Goal: Information Seeking & Learning: Learn about a topic

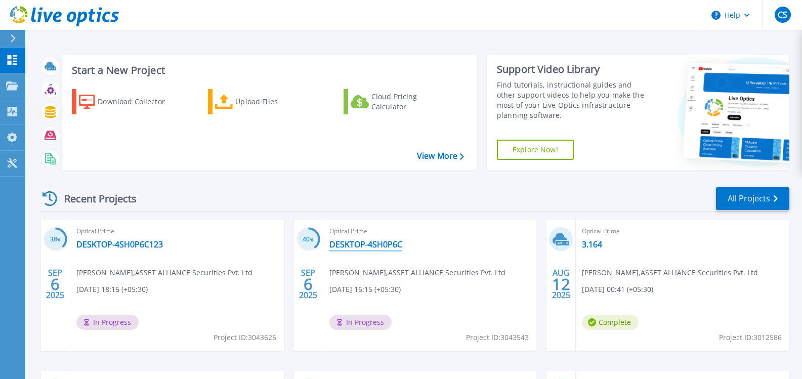
click at [366, 240] on link "DESKTOP-4SH0P6C" at bounding box center [365, 244] width 73 height 10
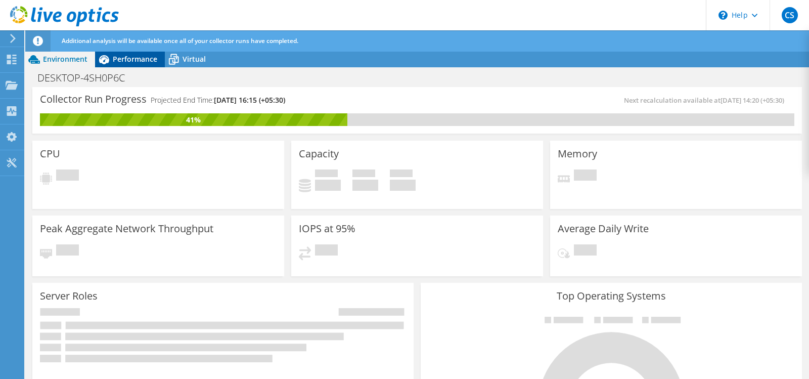
click at [129, 62] on span "Performance" at bounding box center [135, 59] width 45 height 10
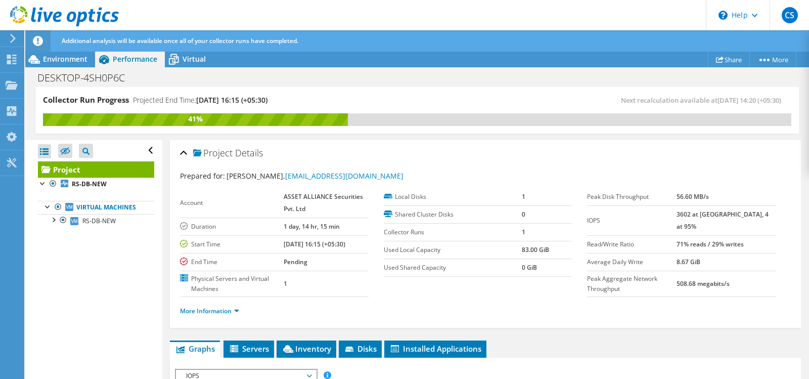
scroll to position [152, 0]
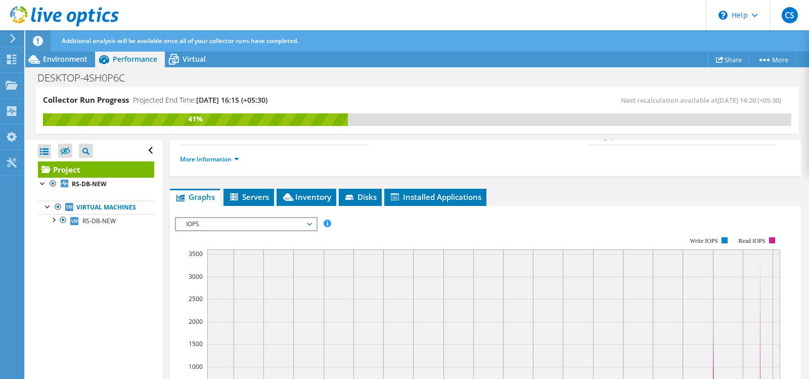
click at [234, 228] on span "IOPS" at bounding box center [246, 224] width 130 height 12
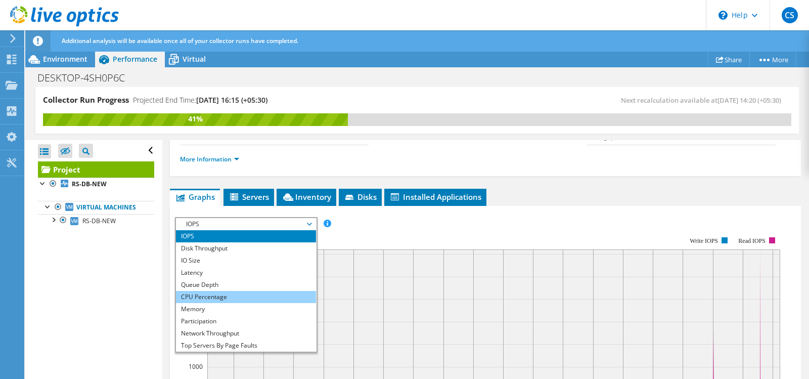
click at [211, 296] on li "CPU Percentage" at bounding box center [246, 297] width 140 height 12
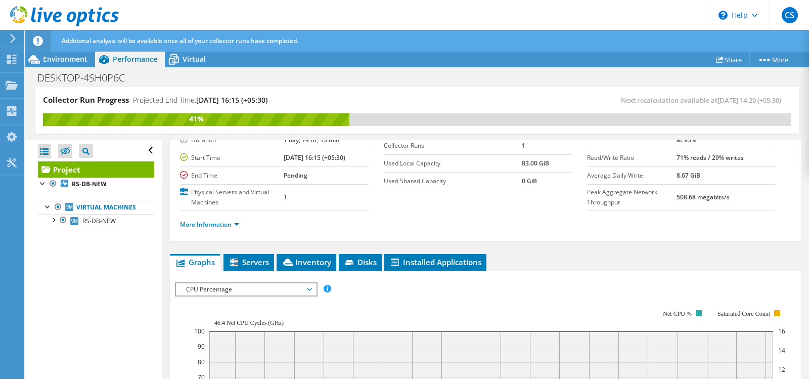
scroll to position [85, 0]
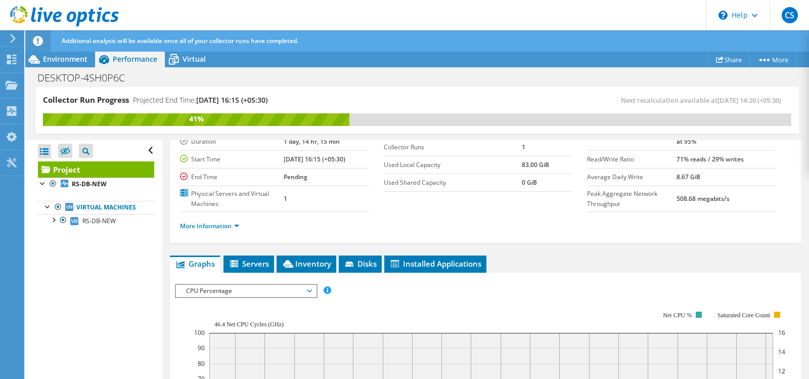
click at [264, 294] on span "CPU Percentage" at bounding box center [246, 291] width 130 height 12
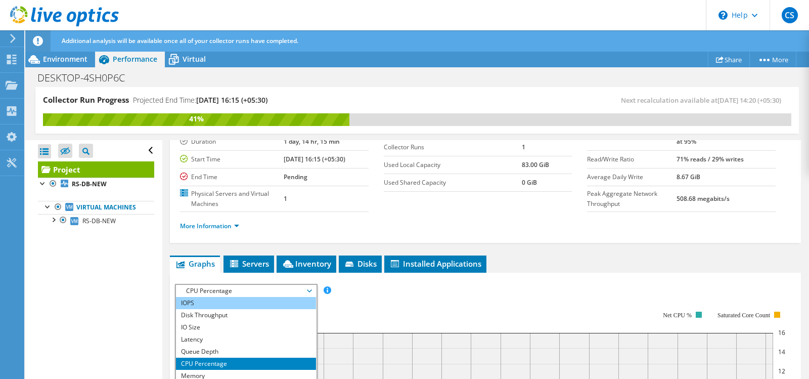
click at [232, 300] on li "IOPS" at bounding box center [246, 303] width 140 height 12
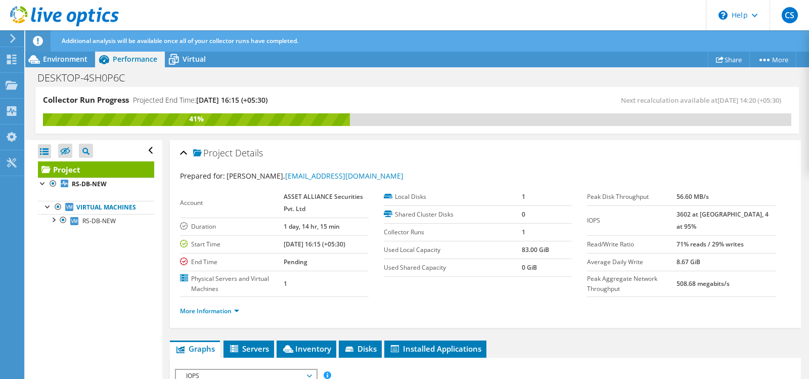
scroll to position [51, 0]
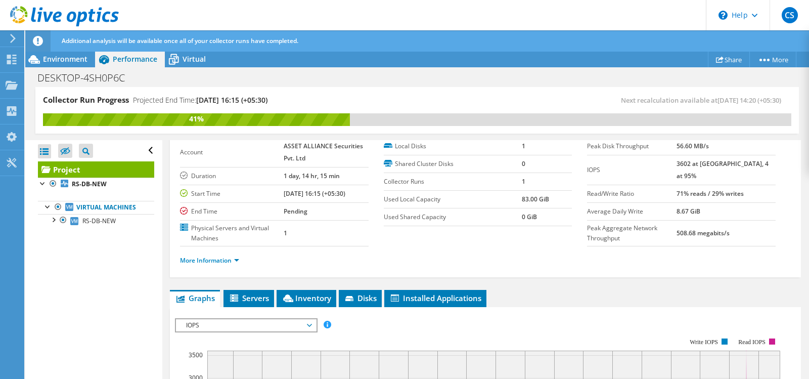
click at [213, 327] on span "IOPS" at bounding box center [246, 325] width 130 height 12
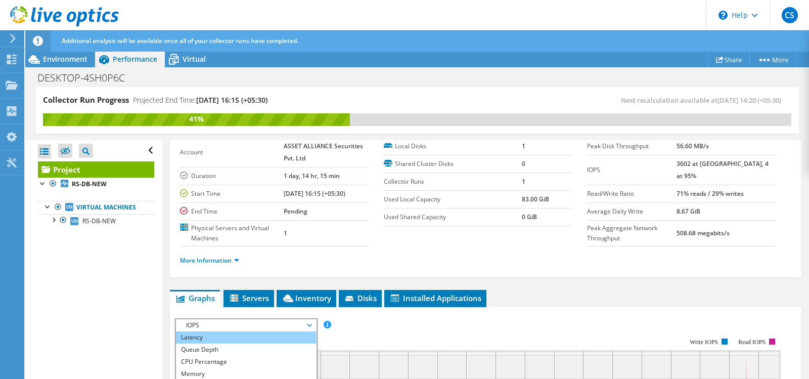
scroll to position [0, 0]
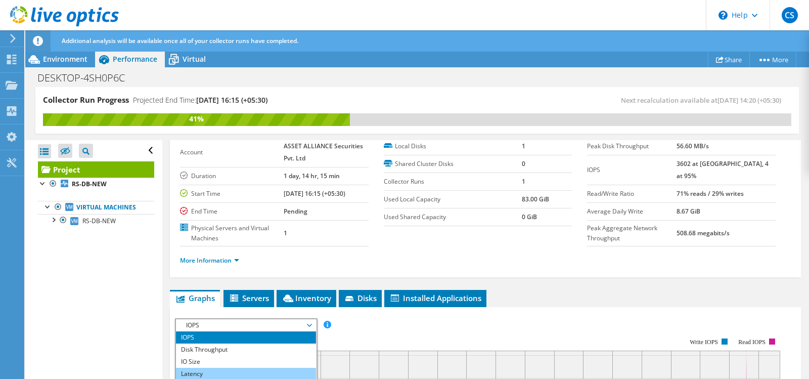
click at [212, 372] on li "Latency" at bounding box center [246, 374] width 140 height 12
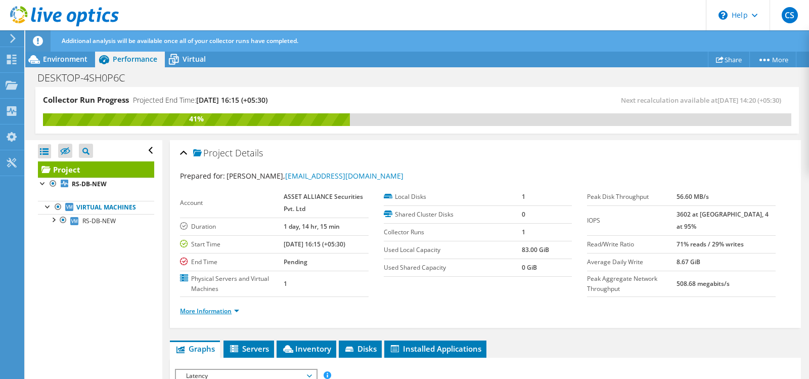
click at [210, 310] on link "More Information" at bounding box center [209, 310] width 59 height 9
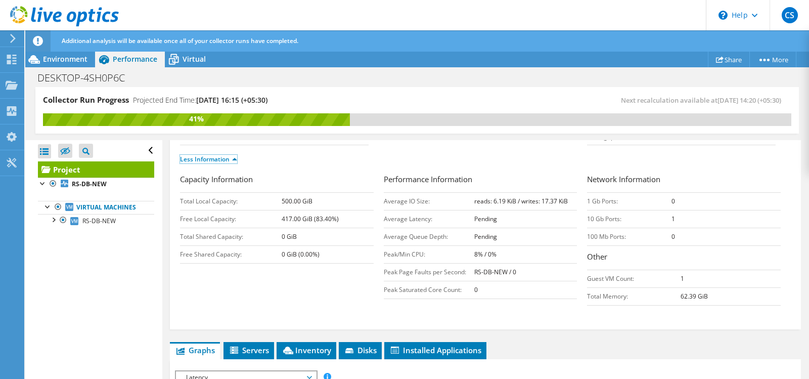
scroll to position [253, 0]
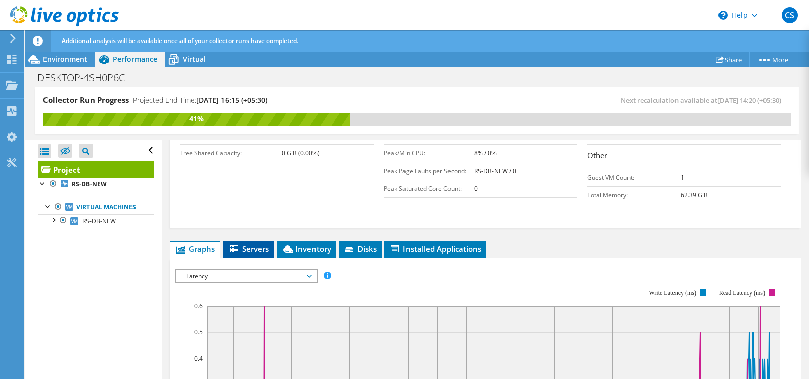
click at [250, 251] on span "Servers" at bounding box center [249, 249] width 40 height 10
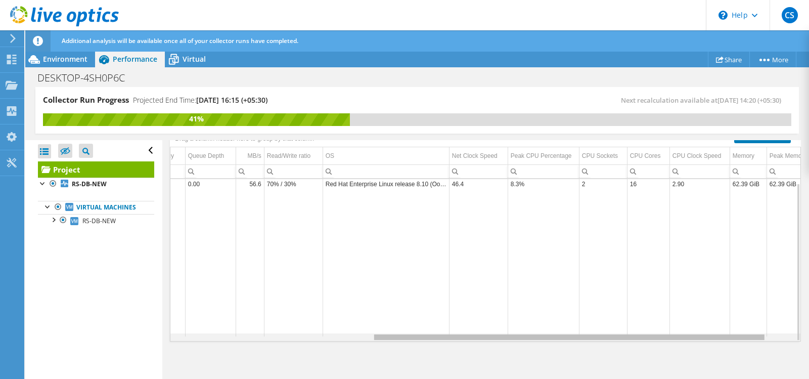
scroll to position [0, 0]
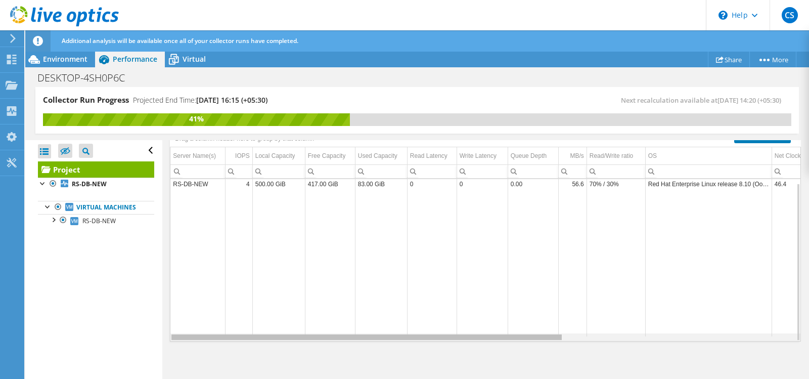
drag, startPoint x: 464, startPoint y: 338, endPoint x: 382, endPoint y: 323, distance: 83.8
click at [382, 323] on body "CS End User chandan singh chandan@lmspl.com ASSET ALLIANCE Securities Pvt. Ltd …" at bounding box center [404, 189] width 809 height 379
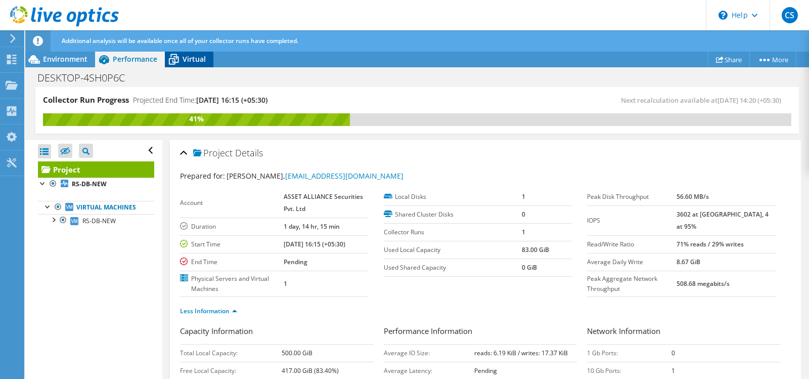
click at [190, 62] on span "Virtual" at bounding box center [194, 59] width 23 height 10
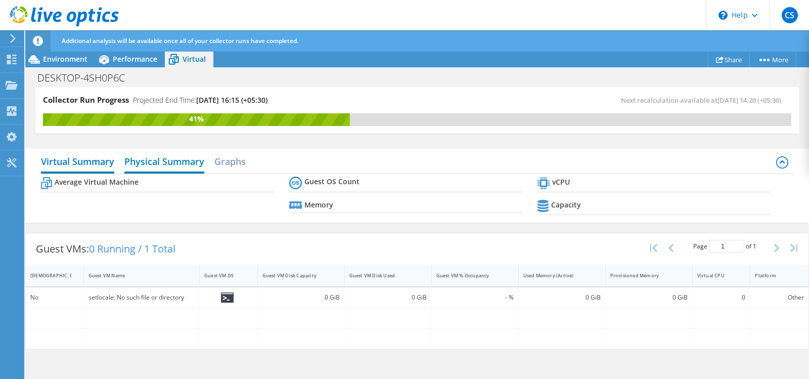
click at [179, 164] on h2 "Physical Summary" at bounding box center [164, 162] width 80 height 22
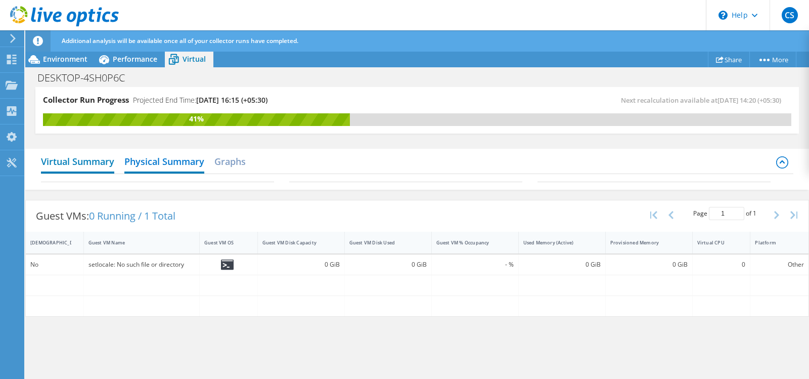
click at [86, 168] on h2 "Virtual Summary" at bounding box center [77, 162] width 73 height 22
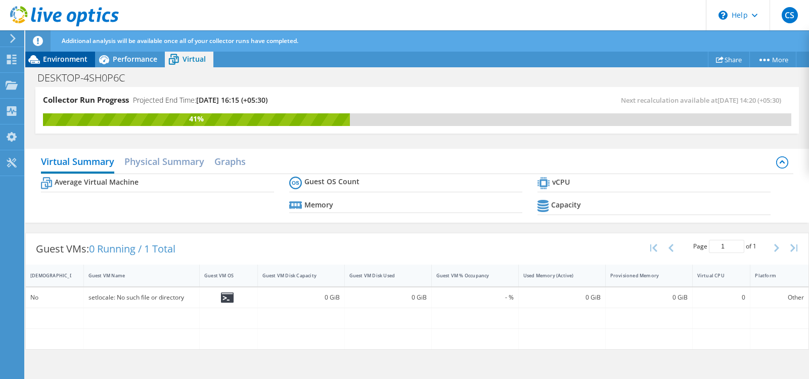
click at [65, 58] on span "Environment" at bounding box center [65, 59] width 45 height 10
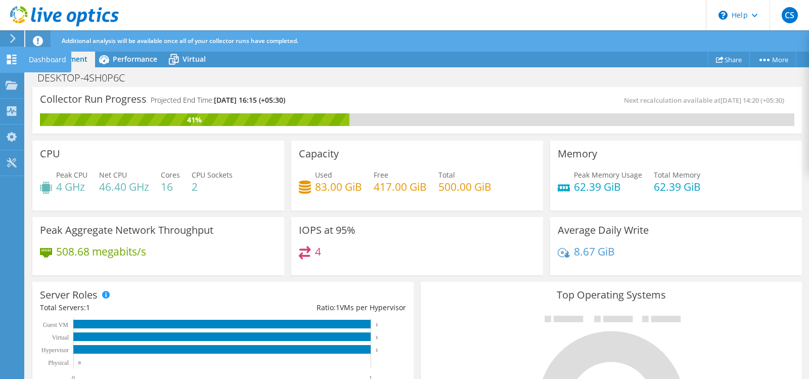
click at [10, 59] on icon at bounding box center [12, 60] width 12 height 10
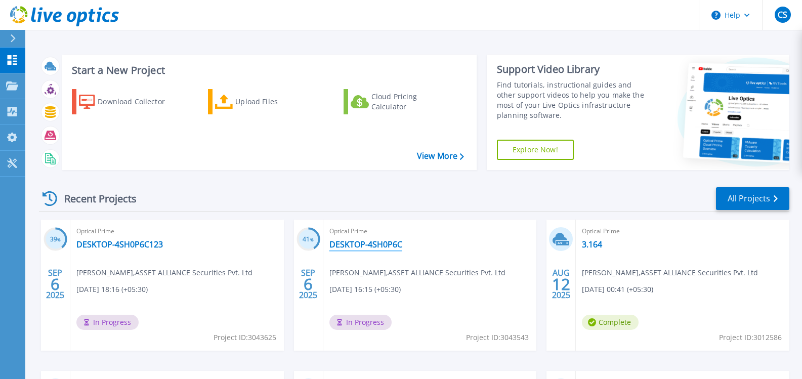
click at [370, 244] on link "DESKTOP-4SH0P6C" at bounding box center [365, 244] width 73 height 10
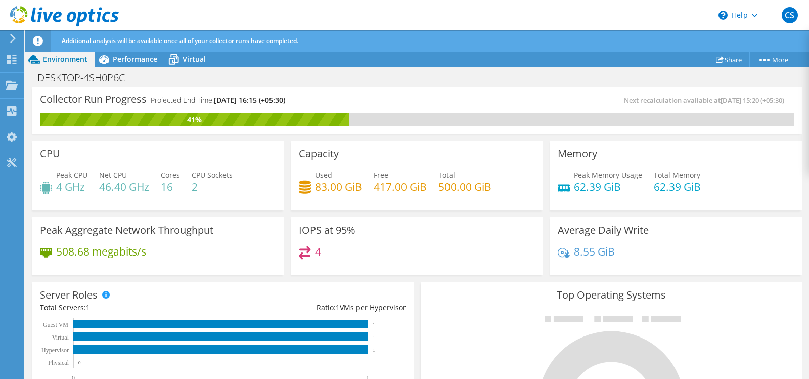
scroll to position [51, 0]
click at [119, 57] on span "Performance" at bounding box center [135, 59] width 45 height 10
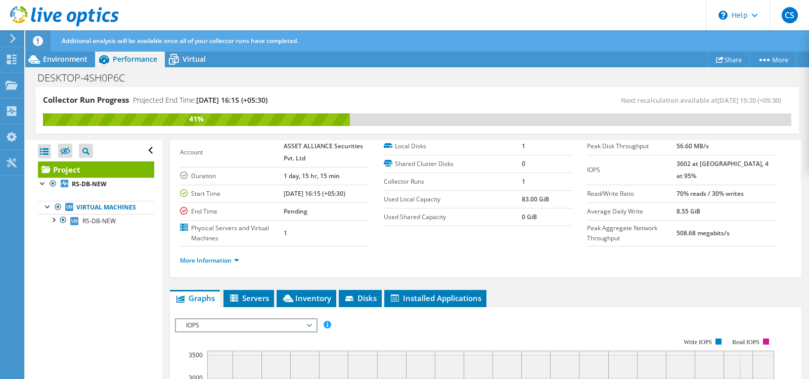
click at [123, 256] on div "Open All Close All Hide Excluded Nodes Project Tree Filter" at bounding box center [93, 260] width 137 height 240
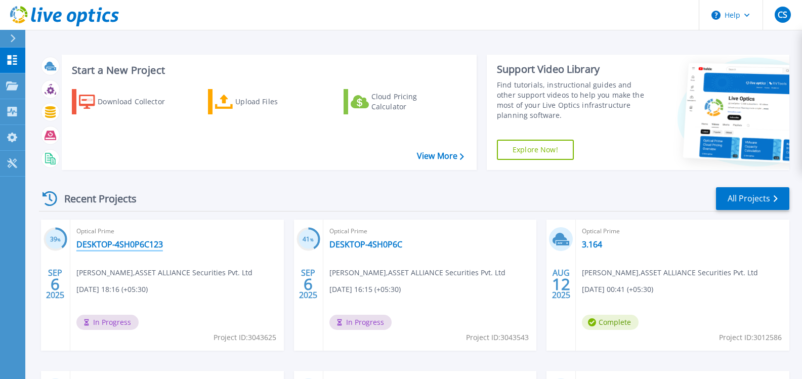
click at [124, 247] on link "DESKTOP-4SH0P6C123" at bounding box center [119, 244] width 86 height 10
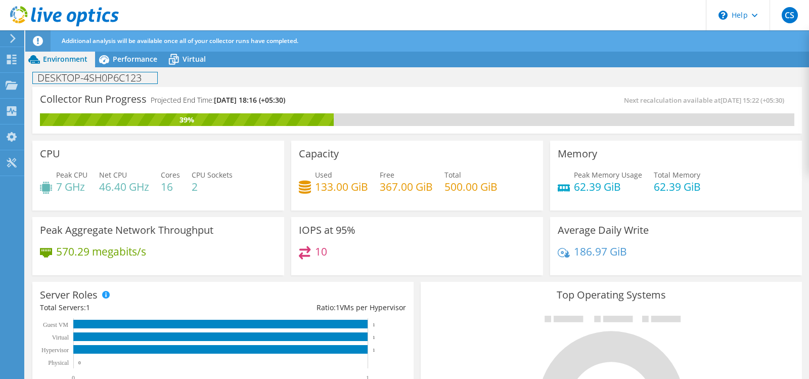
click at [133, 67] on div "DESKTOP-4SH0P6C123 Print" at bounding box center [417, 77] width 784 height 20
click at [137, 60] on span "Performance" at bounding box center [135, 59] width 45 height 10
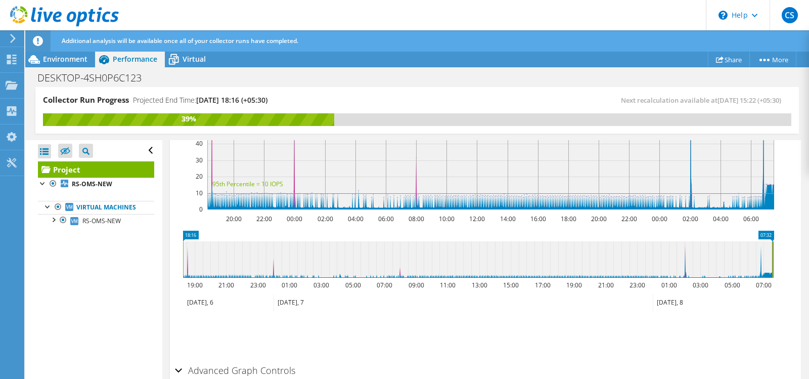
scroll to position [404, 0]
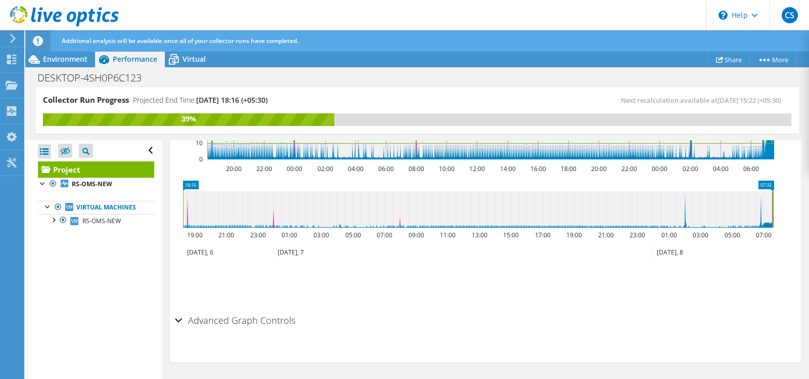
click at [235, 320] on h2 "Advanced Graph Controls" at bounding box center [235, 320] width 120 height 20
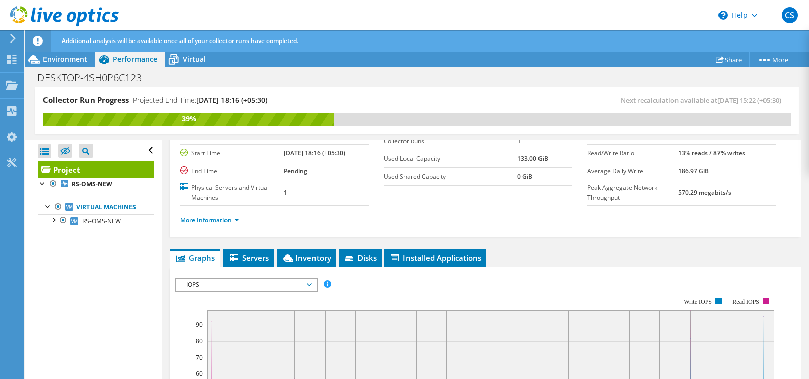
scroll to position [91, 0]
click at [294, 292] on rect at bounding box center [474, 385] width 599 height 202
click at [297, 287] on span "IOPS" at bounding box center [246, 285] width 130 height 12
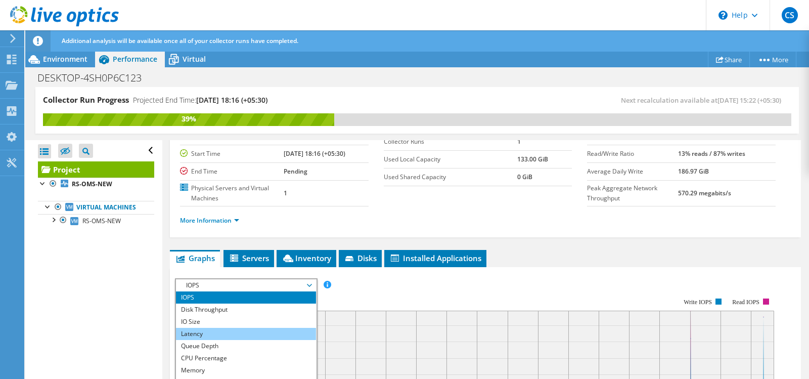
click at [224, 336] on li "Latency" at bounding box center [246, 334] width 140 height 12
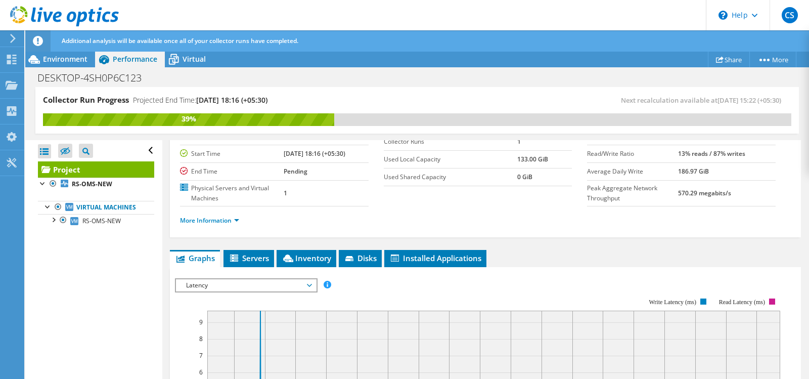
click at [253, 291] on span "Latency" at bounding box center [246, 285] width 130 height 12
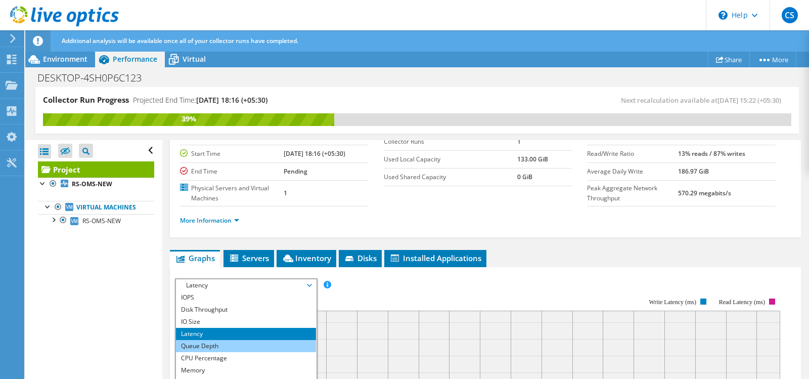
scroll to position [36, 0]
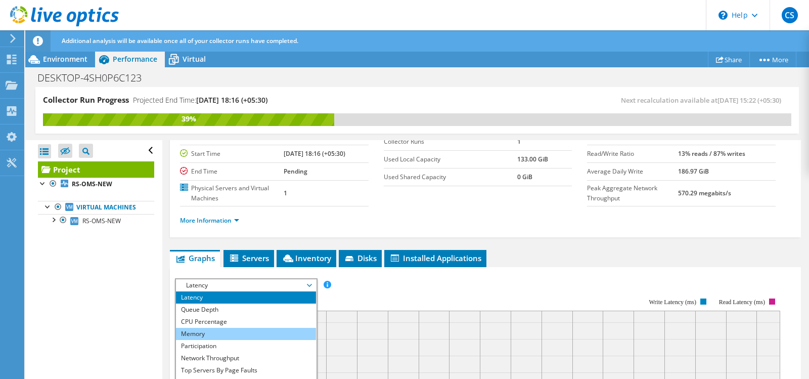
click at [226, 334] on li "Memory" at bounding box center [246, 334] width 140 height 12
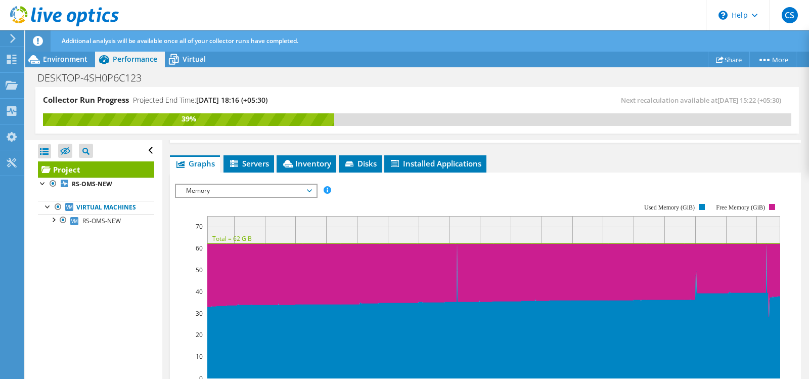
scroll to position [192, 0]
